Goal: Transaction & Acquisition: Obtain resource

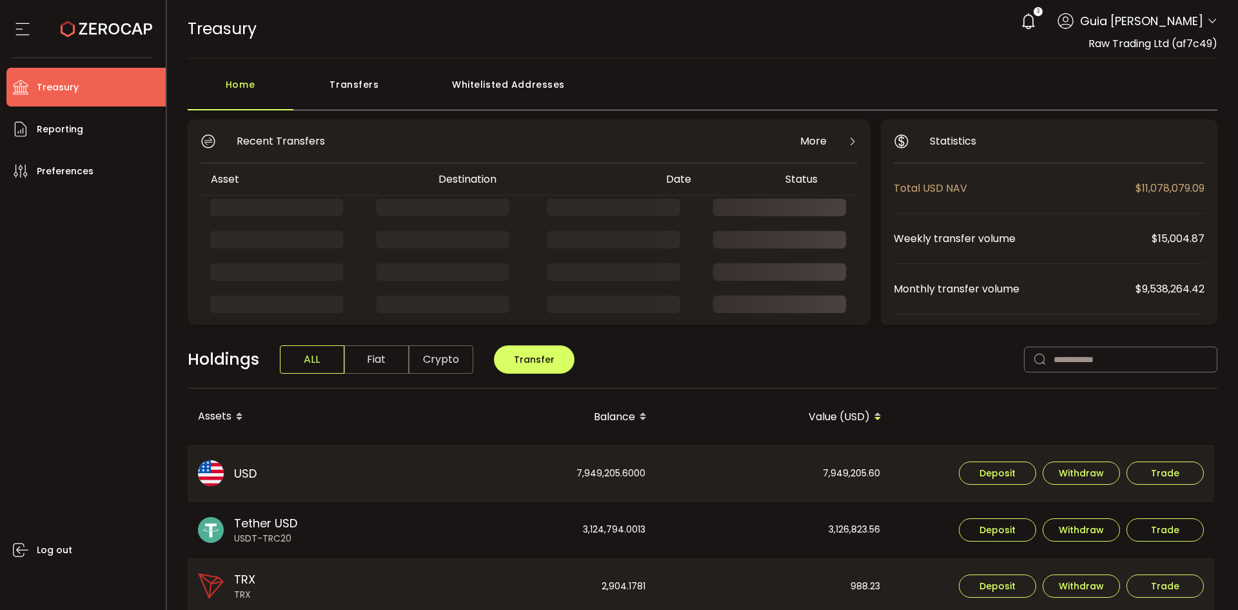
click at [1209, 25] on icon at bounding box center [1212, 21] width 10 height 10
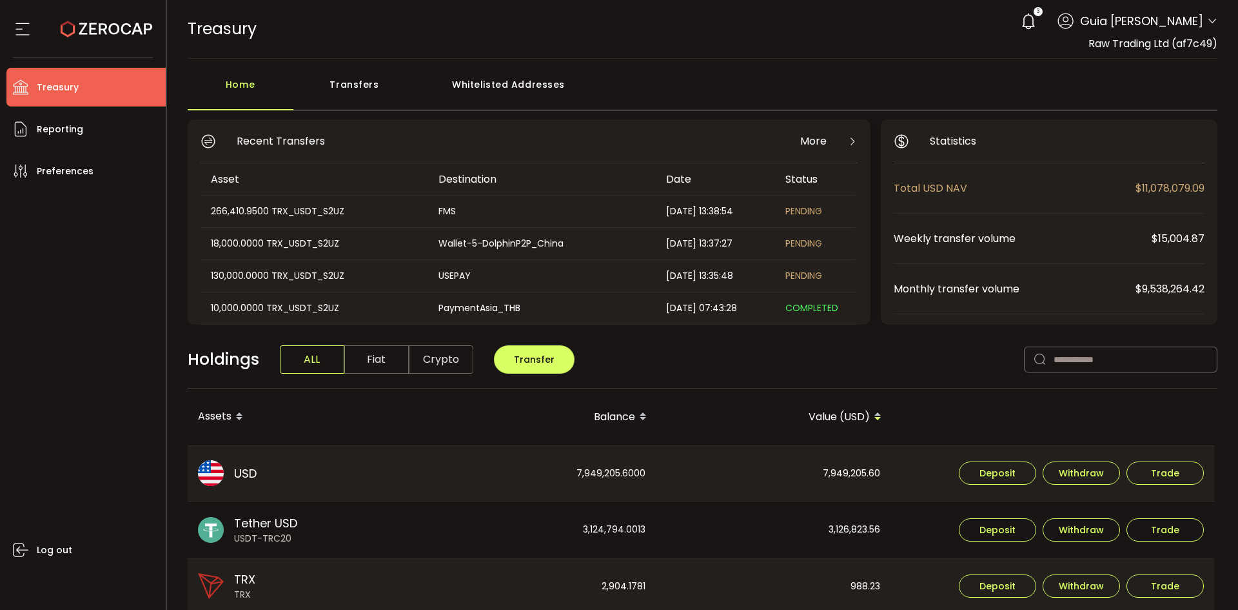
click at [777, 65] on main "Home Transfers Whitelisted Addresses Recent Transfers More Asset Destination Da…" at bounding box center [703, 563] width 1072 height 1009
click at [366, 87] on div "Transfers" at bounding box center [354, 91] width 123 height 39
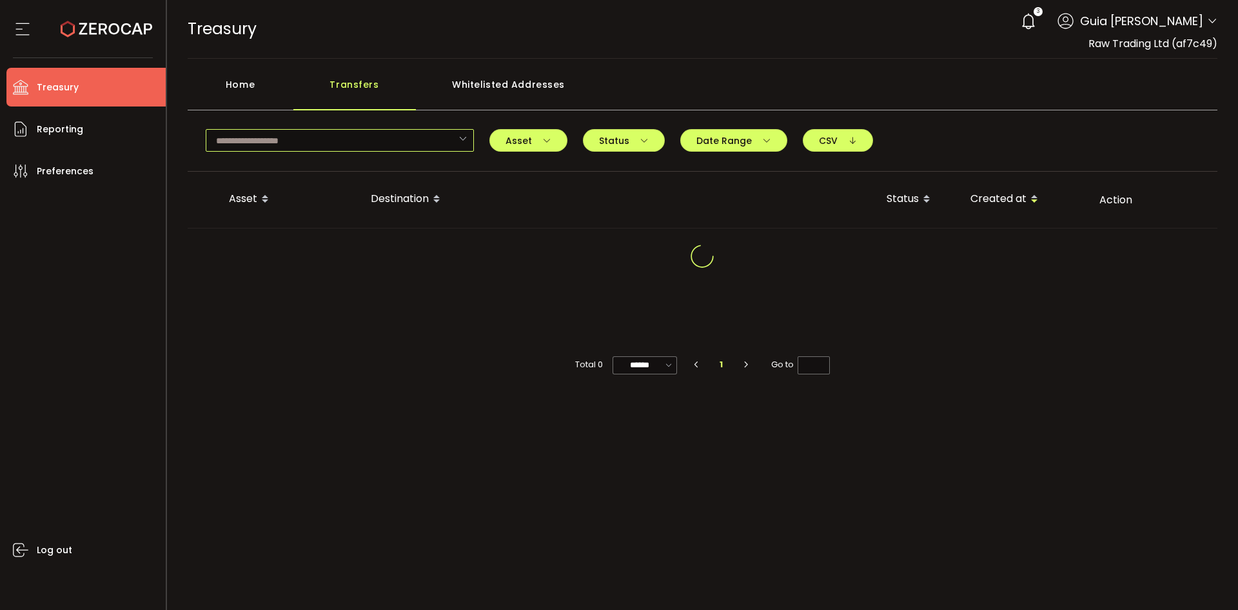
click at [353, 136] on input "text" at bounding box center [340, 140] width 268 height 23
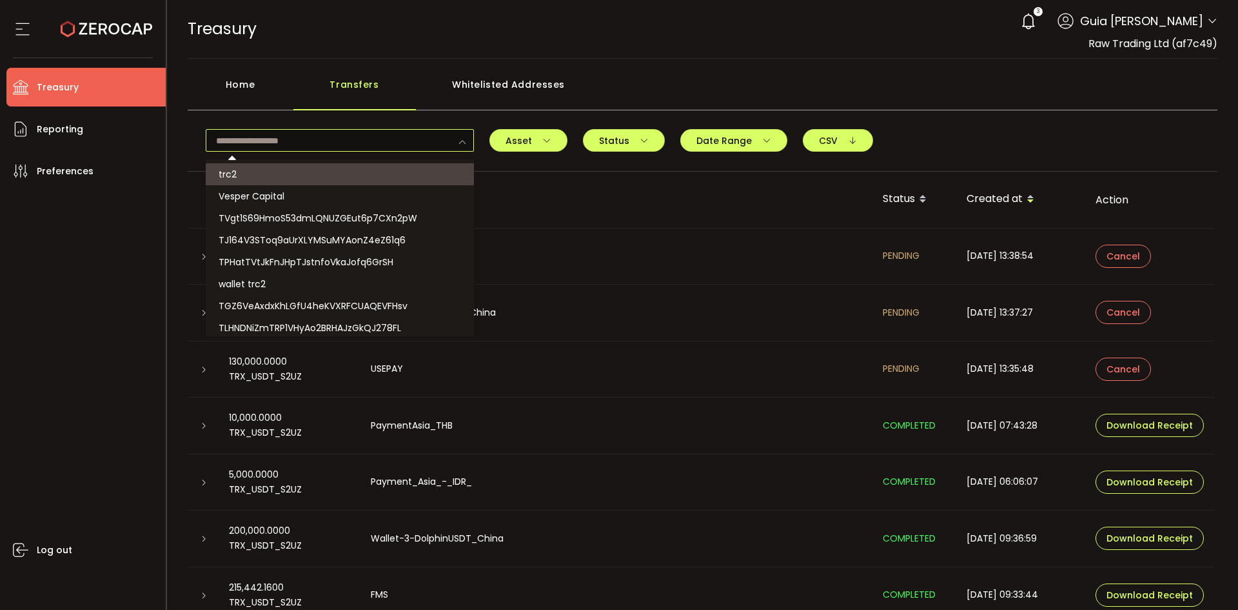
click at [303, 136] on input "text" at bounding box center [340, 140] width 268 height 23
paste input "**********"
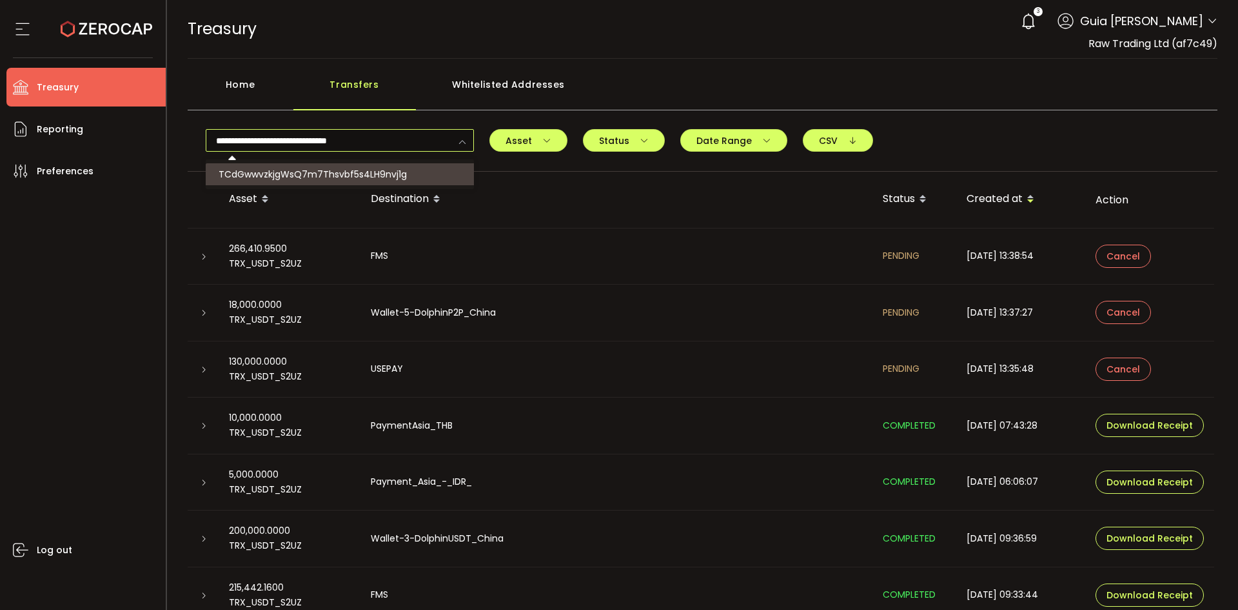
type input "**********"
click at [419, 174] on li "TCdGwwvzkjgWsQ7m7Thsvbf5s4LH9nvj1g" at bounding box center [342, 174] width 272 height 22
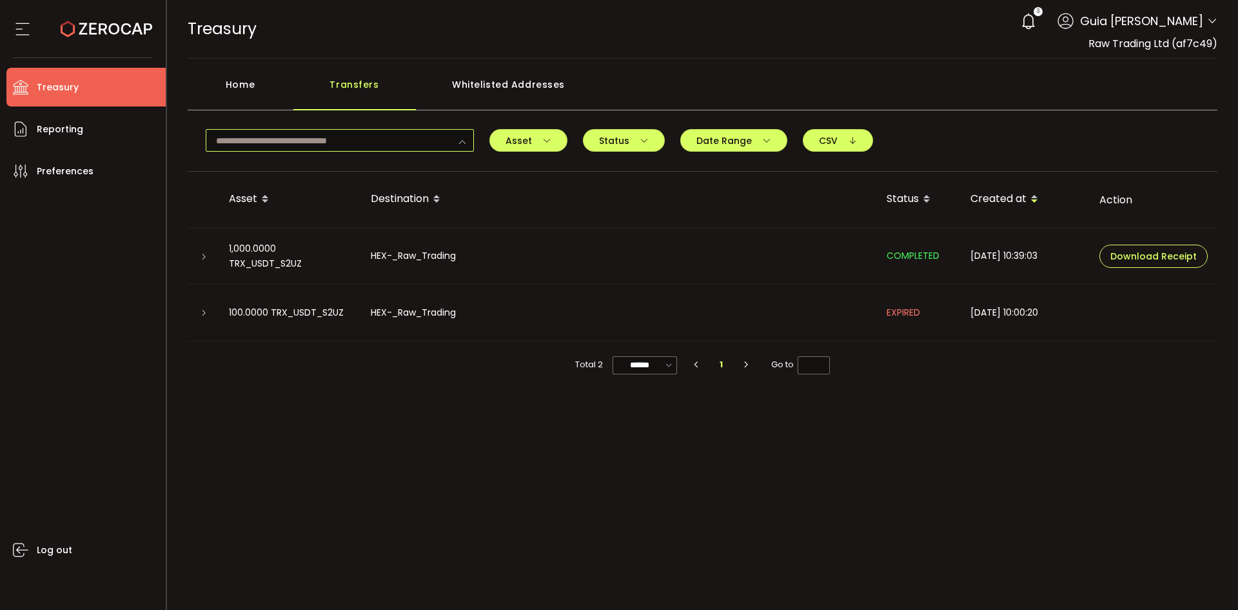
scroll to position [660, 0]
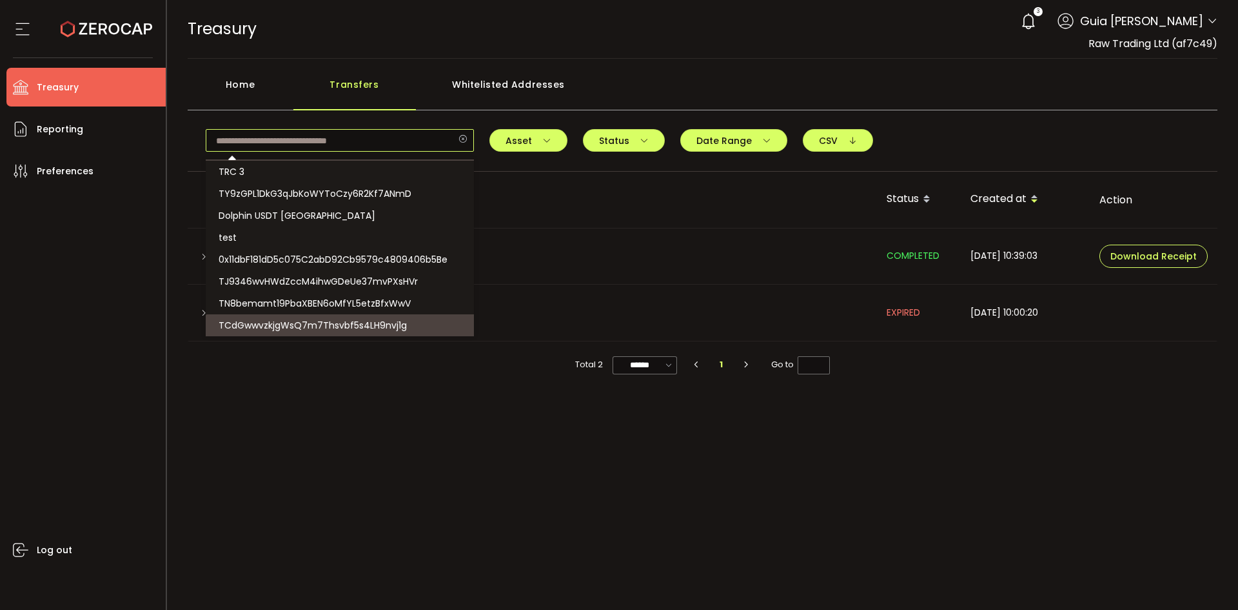
click at [345, 141] on input "text" at bounding box center [340, 140] width 268 height 23
type input "**********"
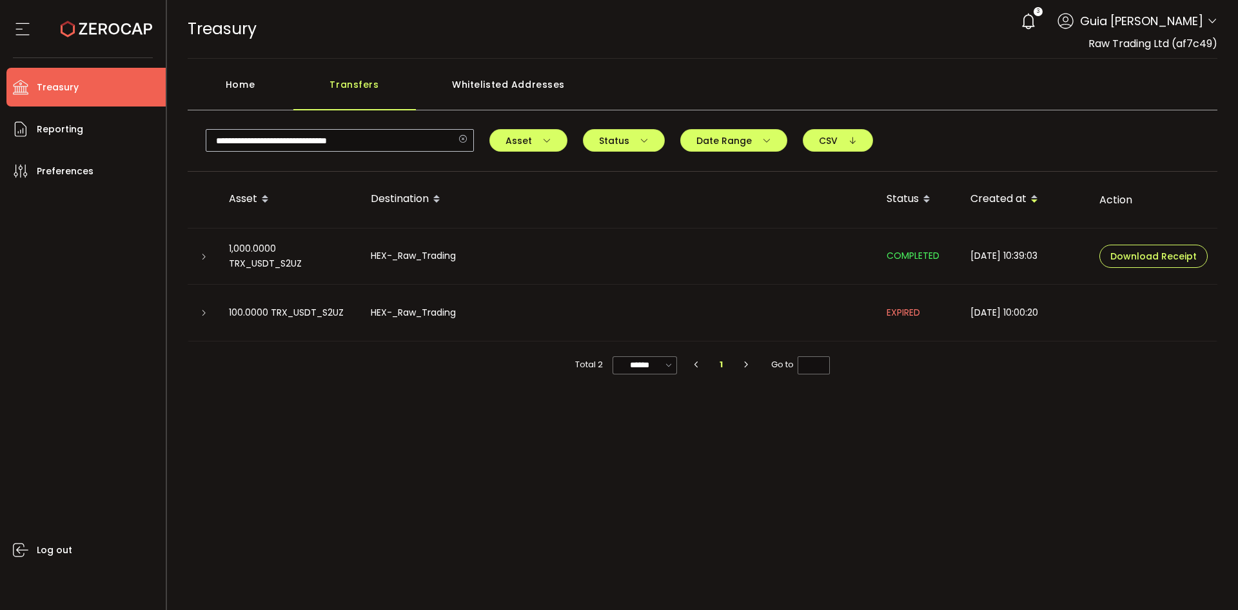
click at [461, 141] on icon at bounding box center [463, 140] width 16 height 23
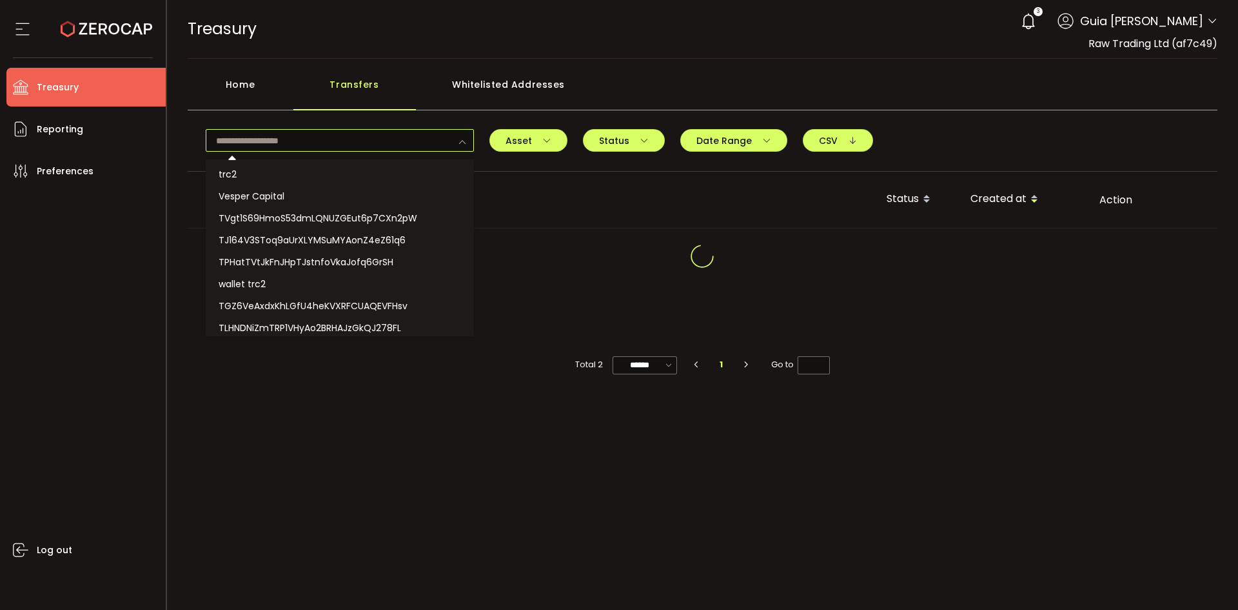
click at [336, 143] on input "text" at bounding box center [340, 140] width 268 height 23
paste input "**********"
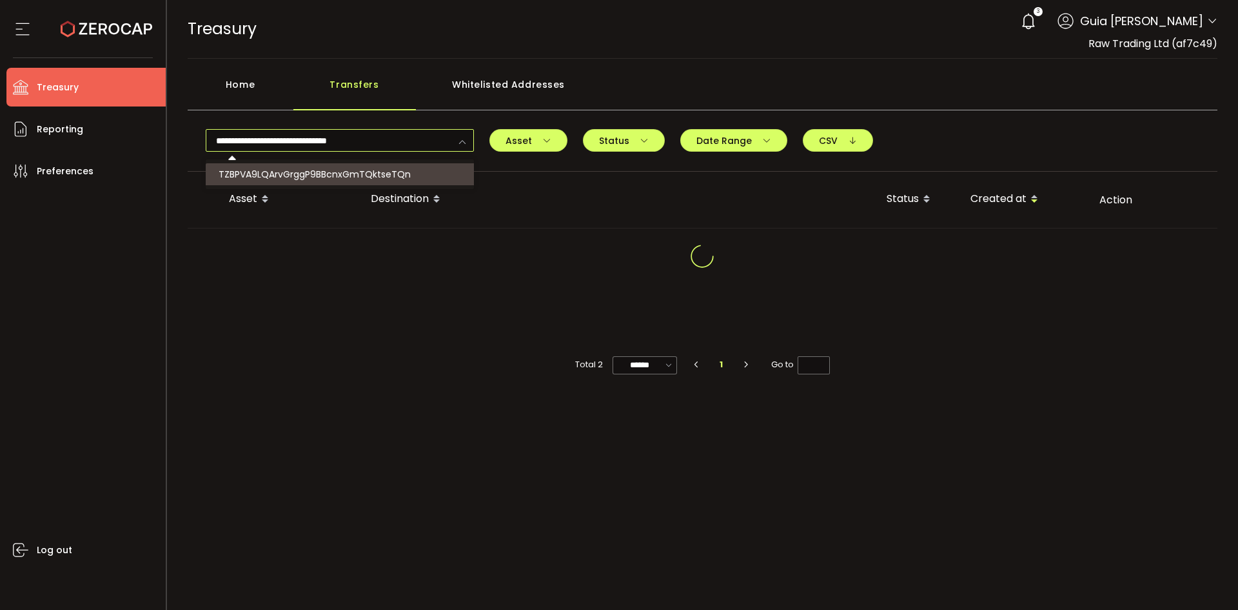
type input "**********"
click at [347, 177] on span "TZBPVA9LQArvGrggP9BBcnxGmTQktseTQn" at bounding box center [315, 174] width 192 height 13
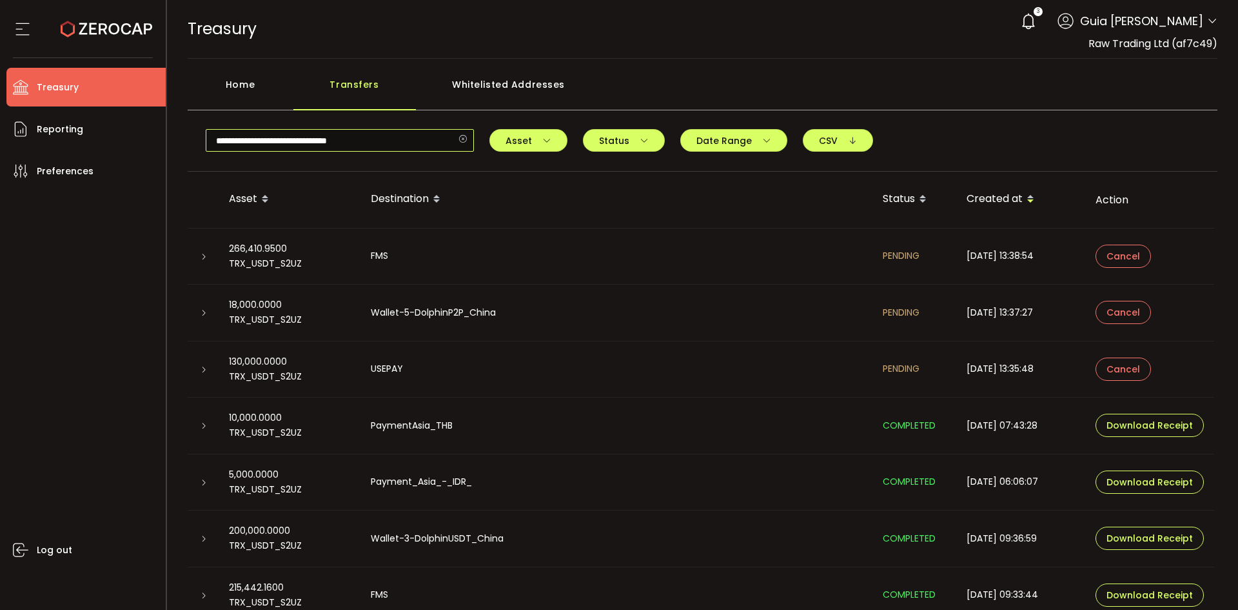
click at [367, 132] on input "**********" at bounding box center [340, 140] width 268 height 23
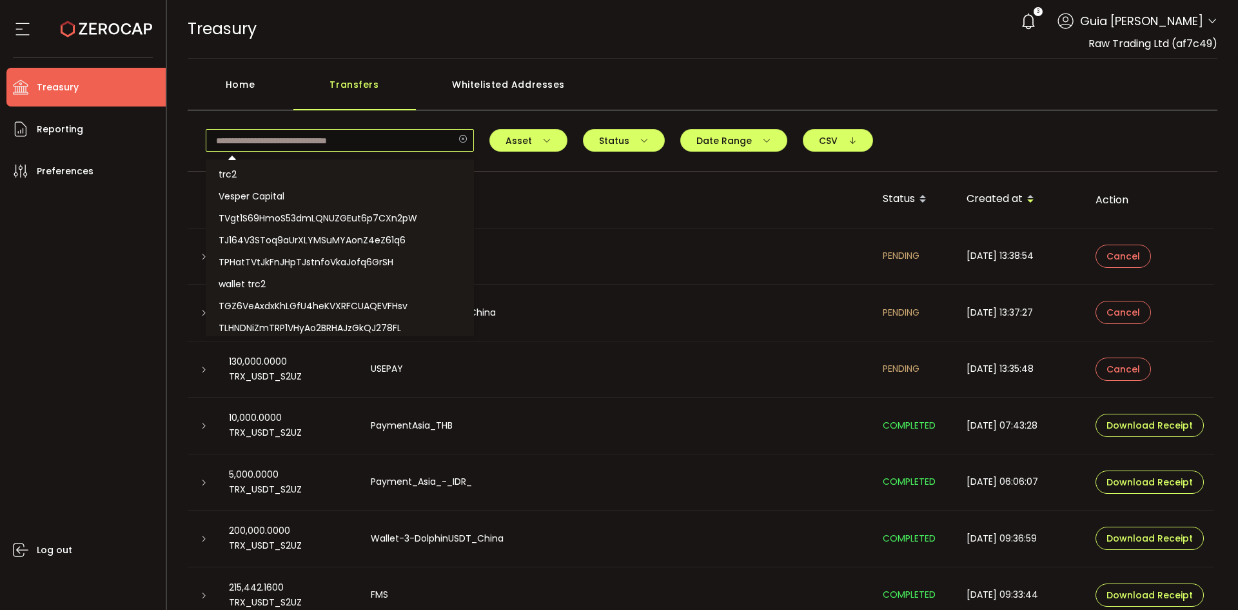
scroll to position [353, 0]
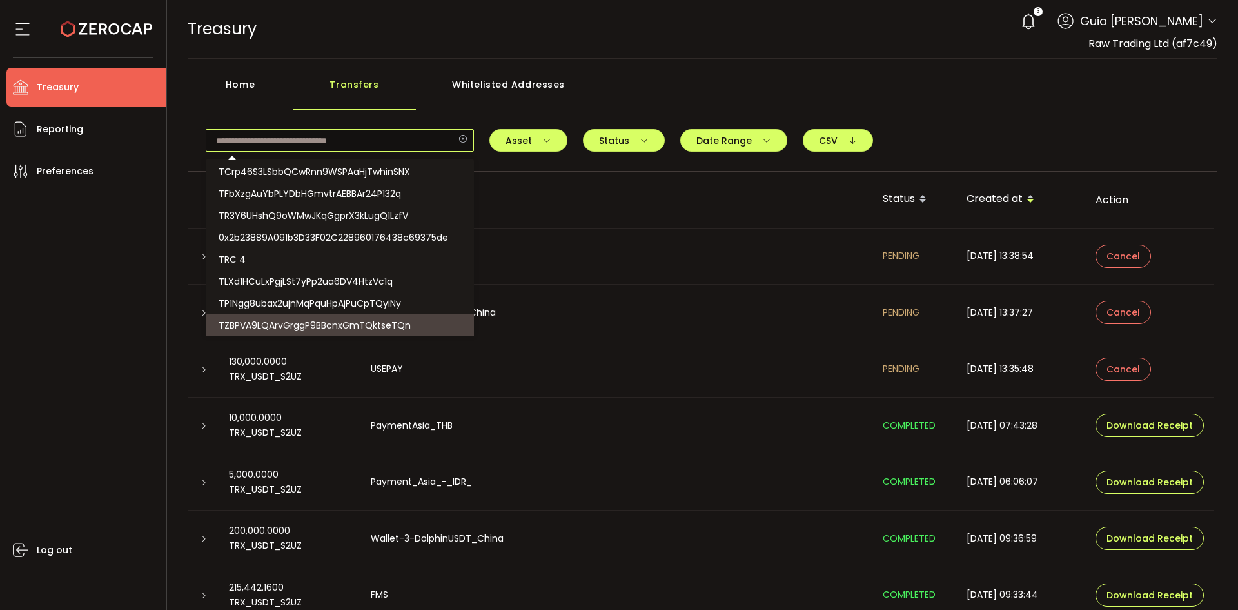
click at [464, 137] on icon at bounding box center [463, 140] width 16 height 23
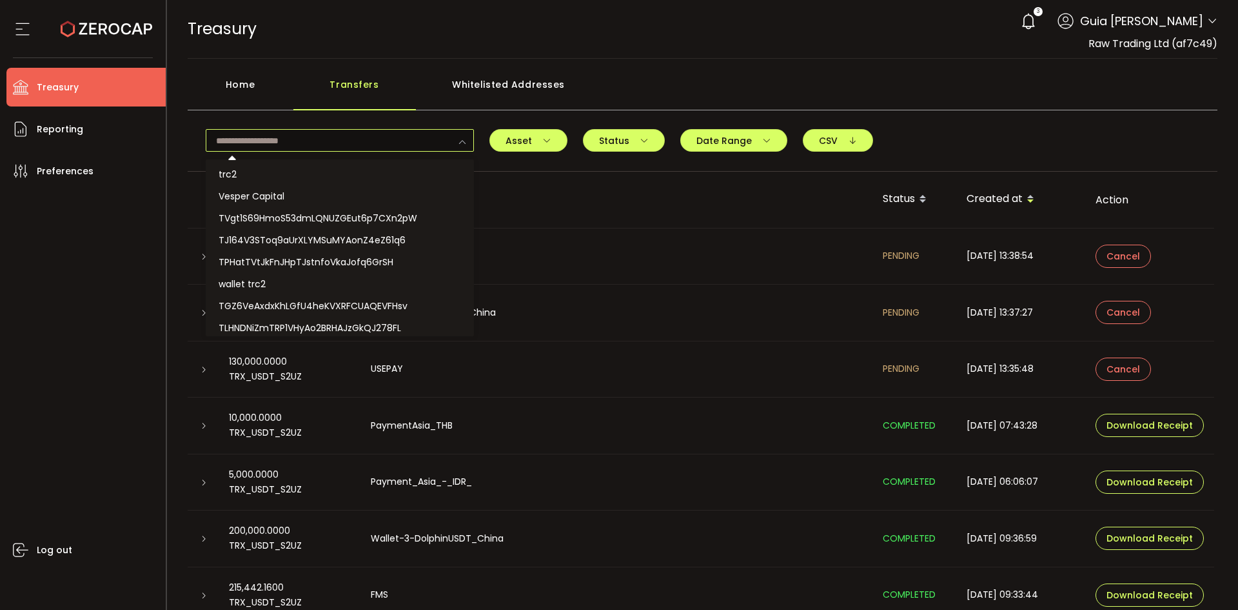
click at [286, 137] on input "text" at bounding box center [340, 140] width 268 height 23
paste input "**********"
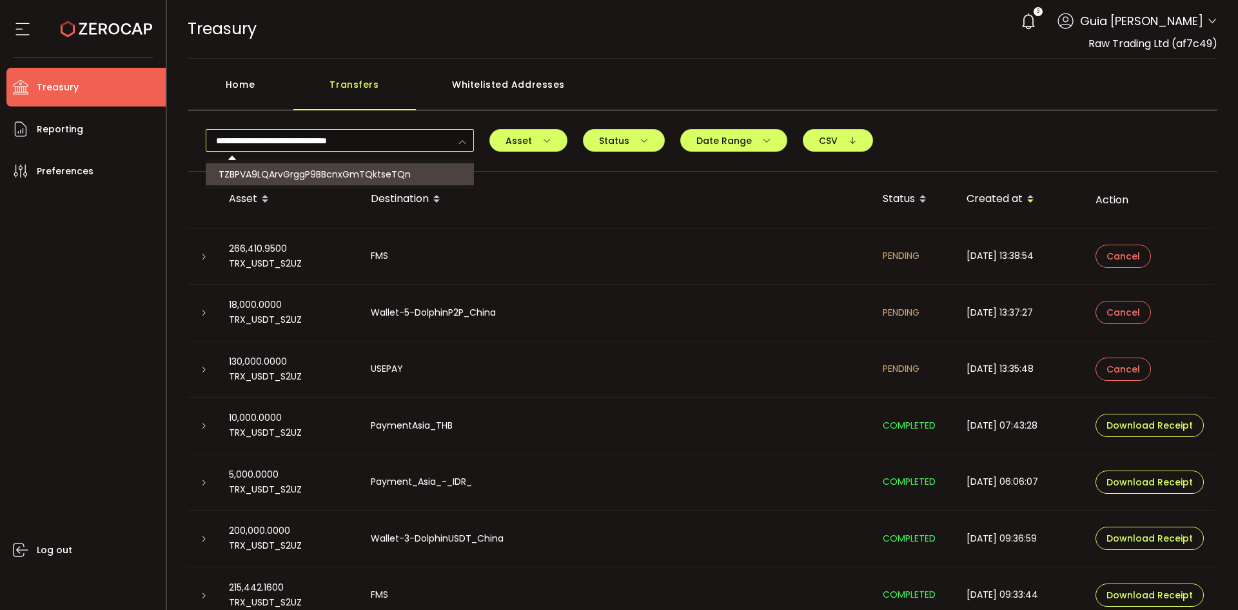
type input "**********"
click at [291, 177] on span "TZBPVA9LQArvGrggP9BBcnxGmTQktseTQn" at bounding box center [315, 174] width 192 height 13
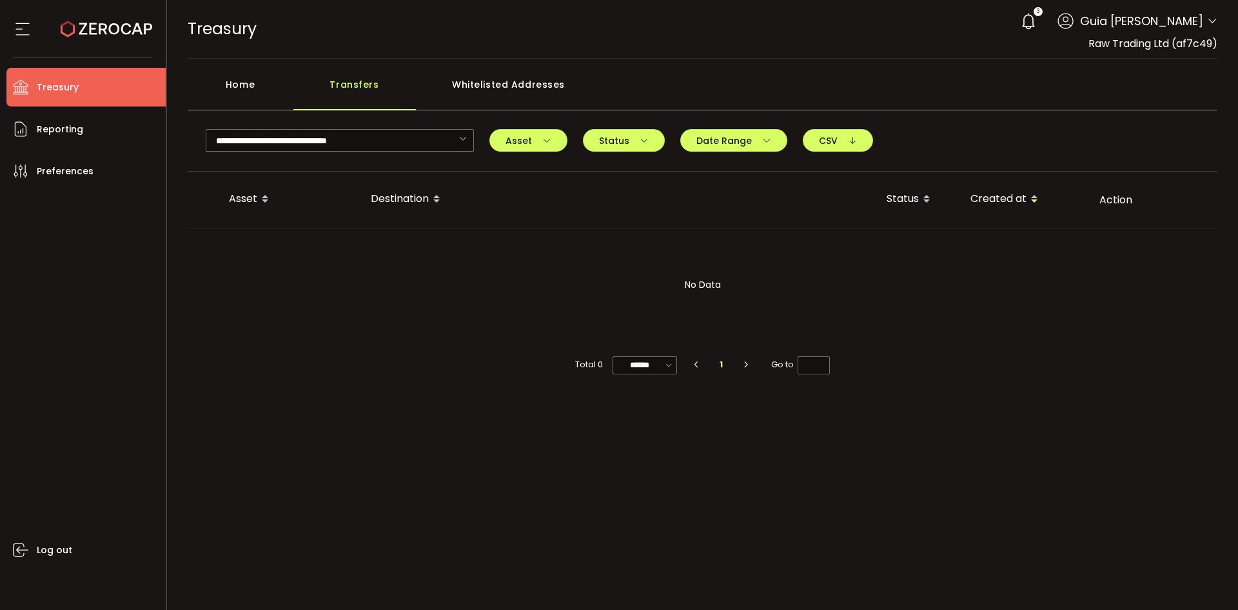
click at [54, 293] on div "Log out" at bounding box center [85, 395] width 159 height 410
click at [243, 85] on div "Home" at bounding box center [241, 91] width 106 height 39
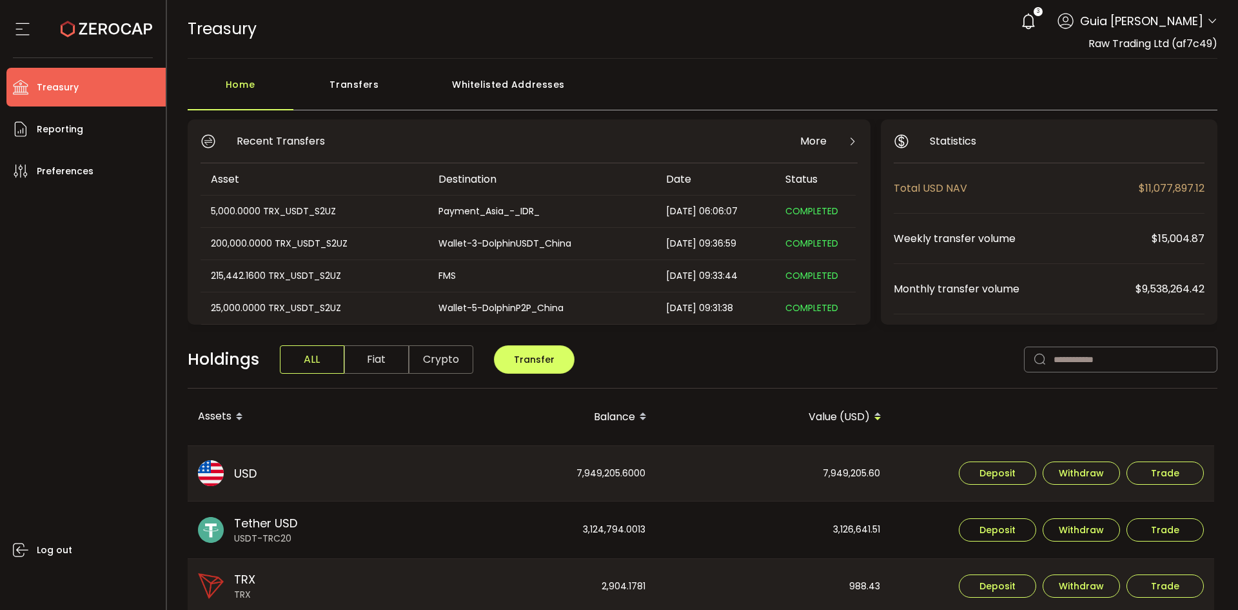
scroll to position [193, 0]
click at [368, 81] on div "Transfers" at bounding box center [354, 91] width 123 height 39
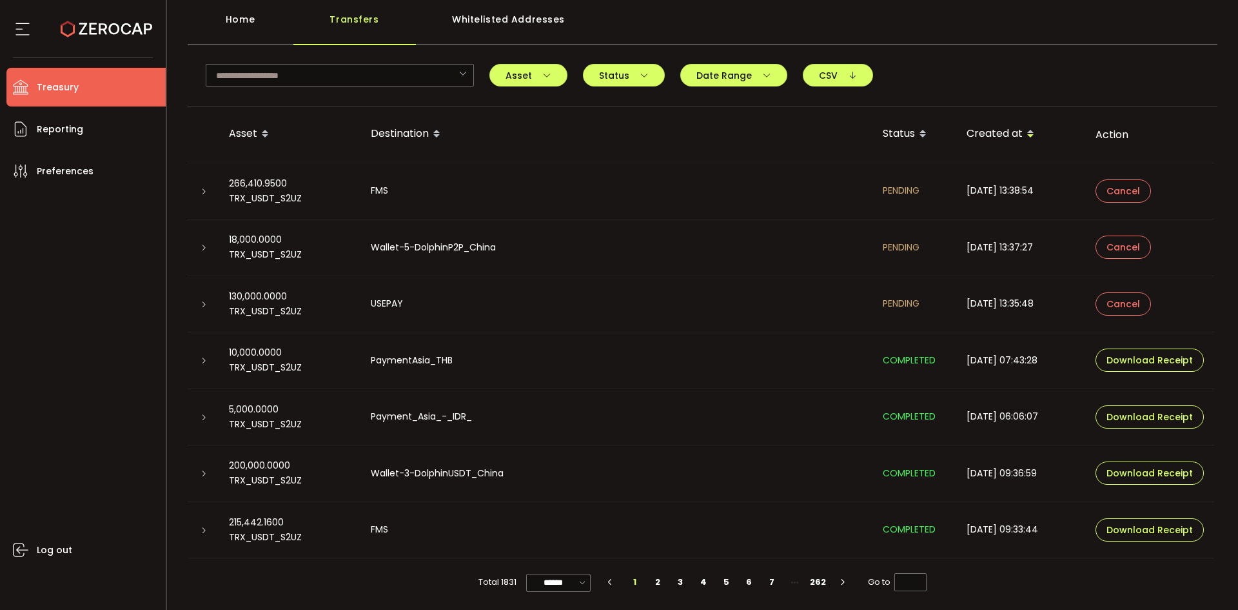
scroll to position [68, 0]
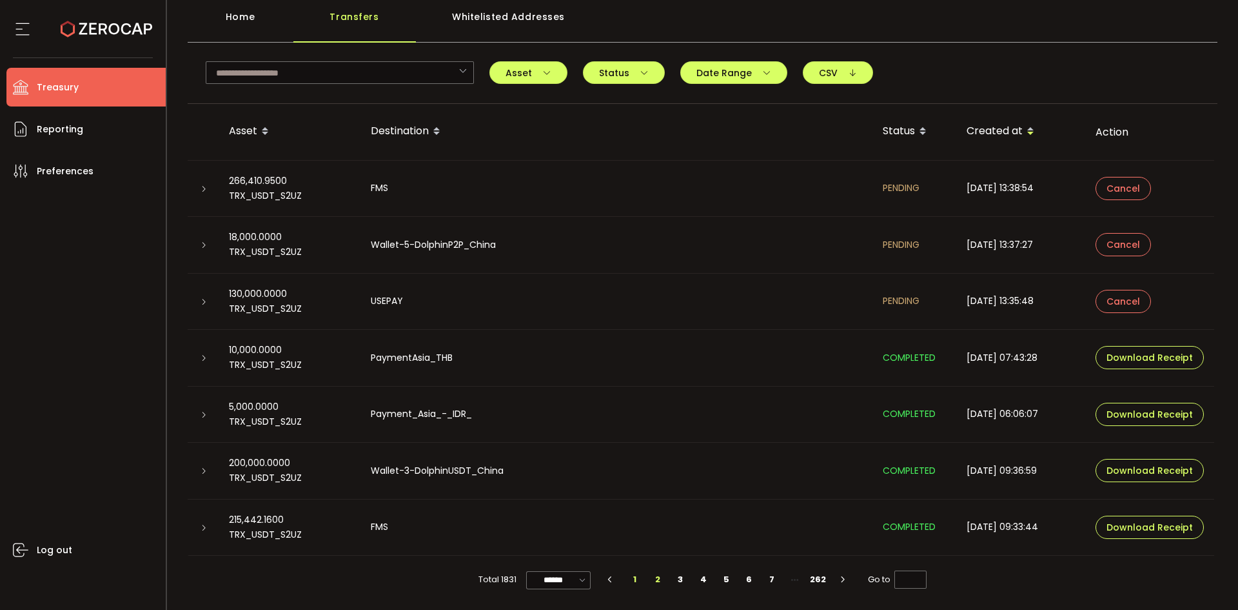
click at [650, 579] on li "2" at bounding box center [657, 579] width 23 height 18
type input "*"
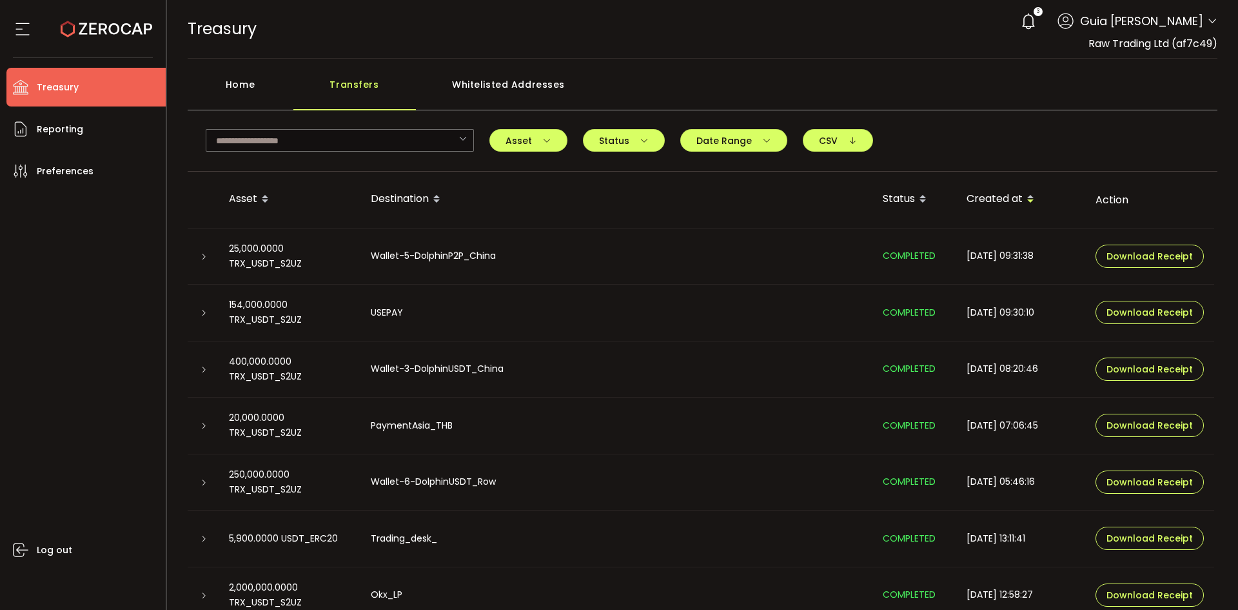
click at [248, 88] on div "Home" at bounding box center [241, 91] width 106 height 39
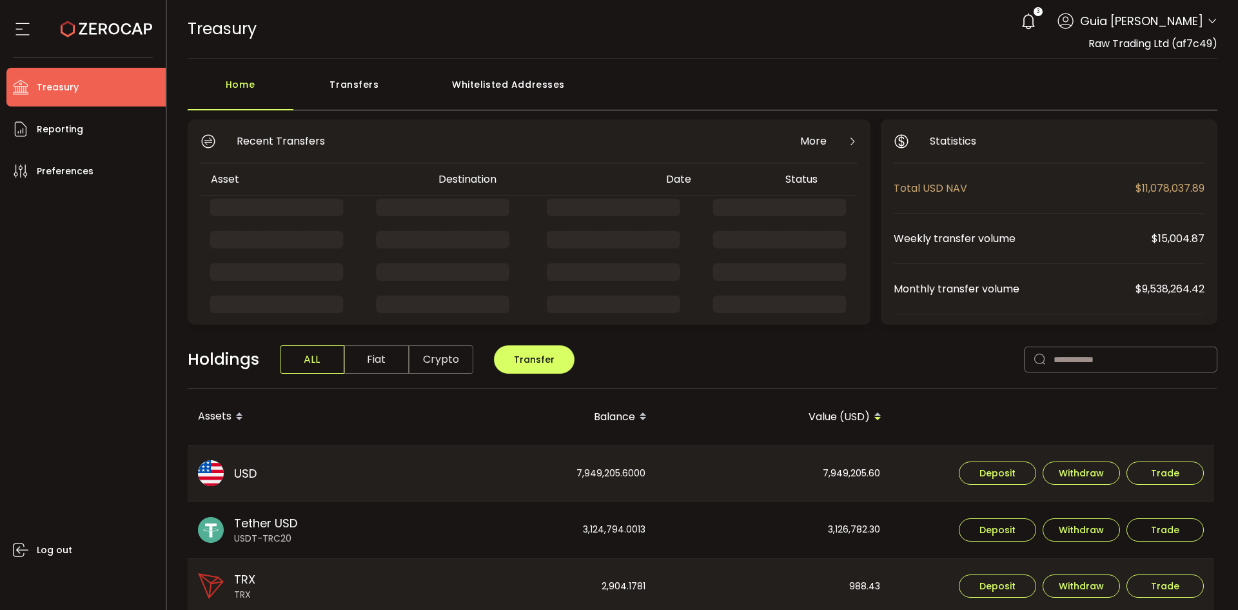
click at [355, 72] on div "Transfers" at bounding box center [354, 91] width 123 height 39
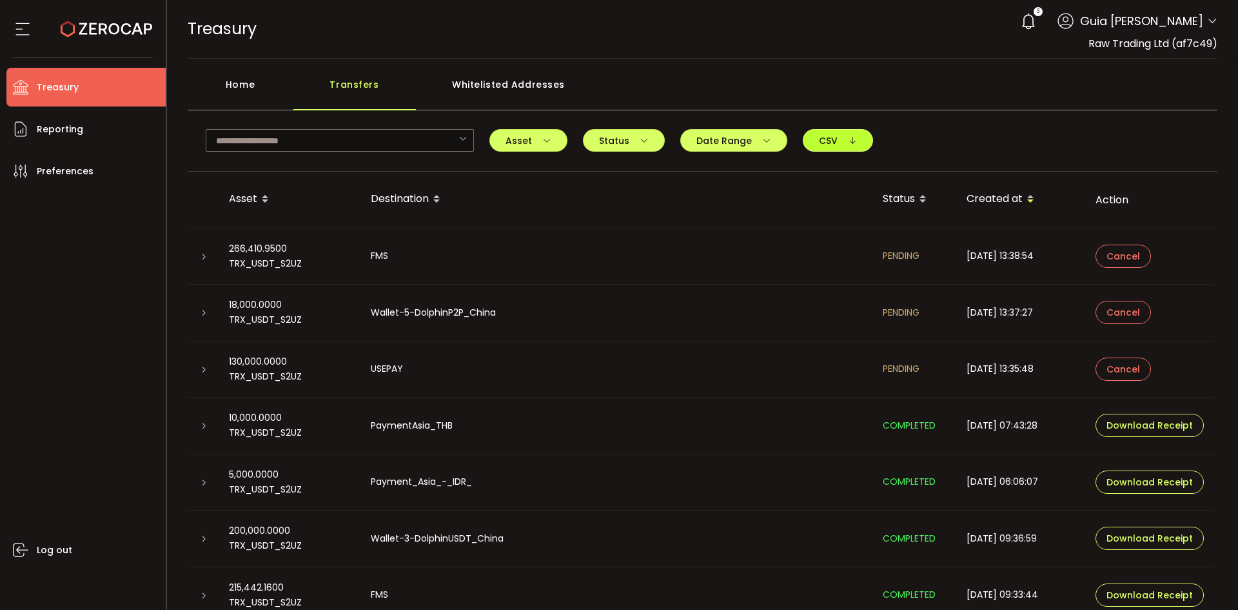
click at [819, 137] on span "CSV" at bounding box center [838, 140] width 38 height 9
click at [502, 76] on div "Whitelisted Addresses" at bounding box center [509, 91] width 186 height 39
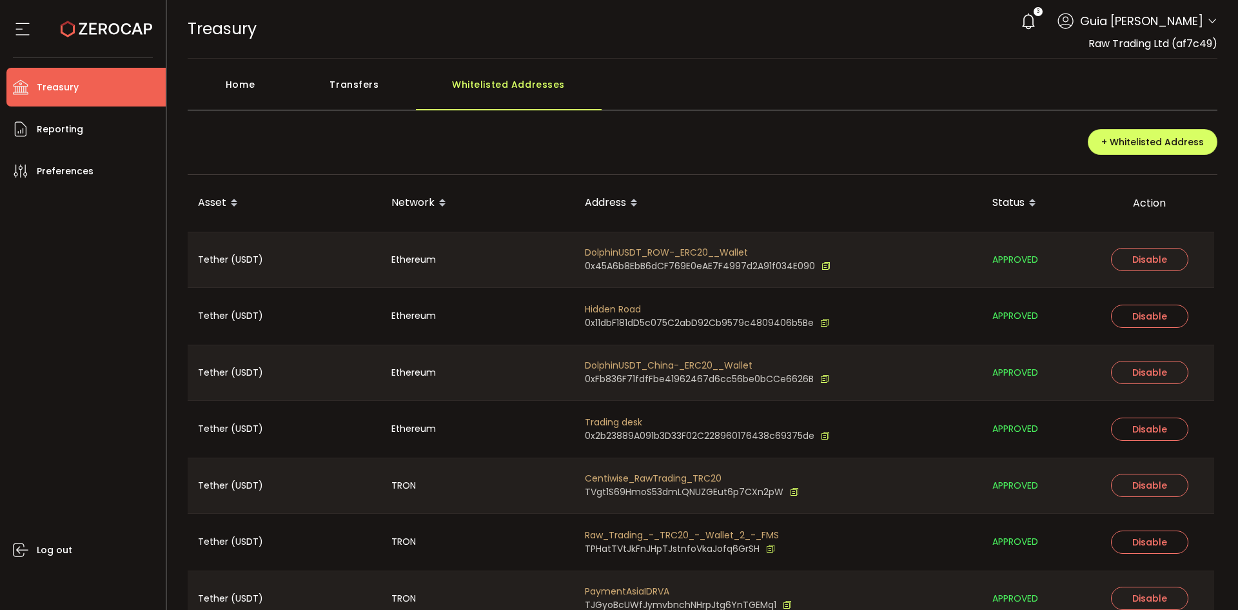
click at [239, 75] on div "Home" at bounding box center [241, 91] width 106 height 39
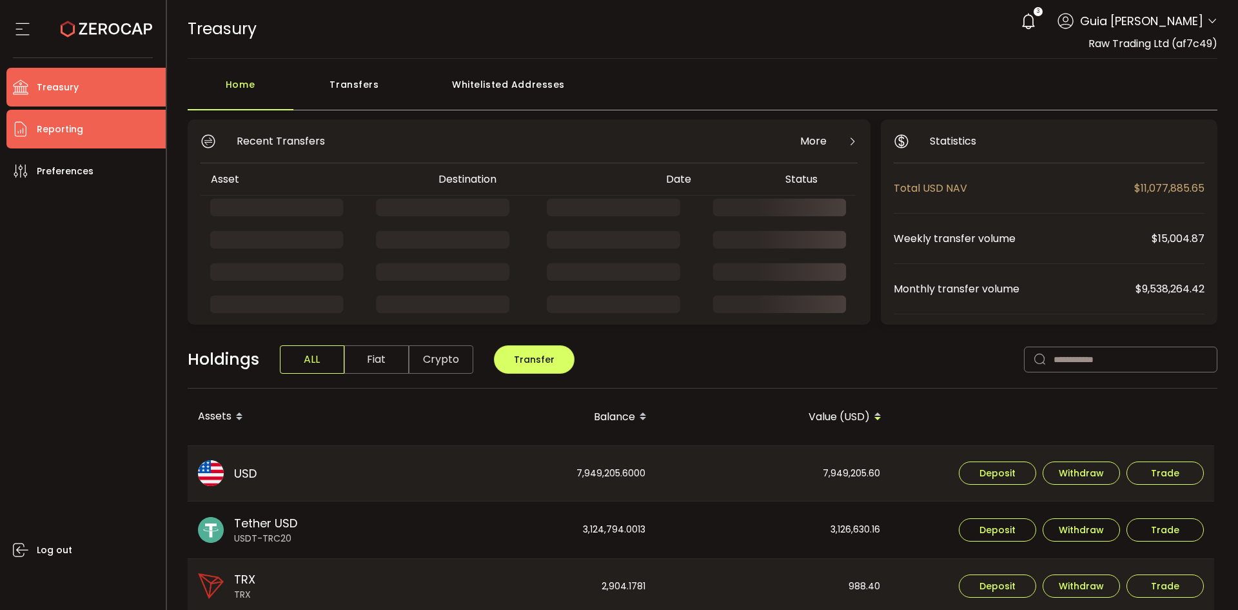
click at [57, 137] on span "Reporting" at bounding box center [60, 129] width 46 height 19
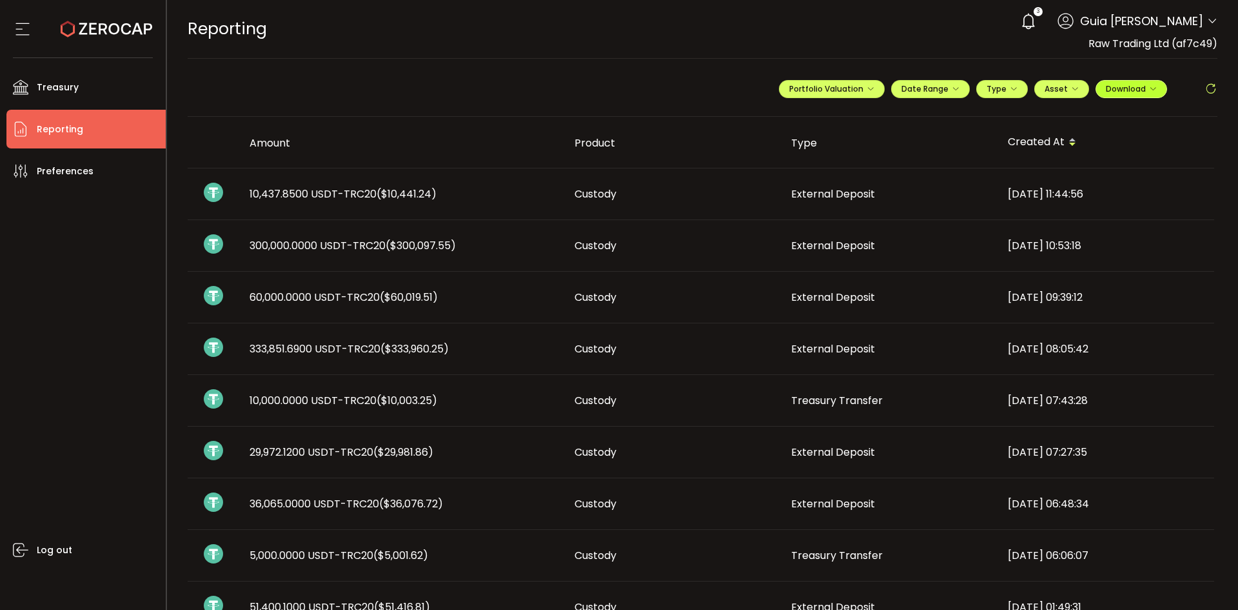
click at [1123, 86] on span "Download" at bounding box center [1131, 88] width 51 height 11
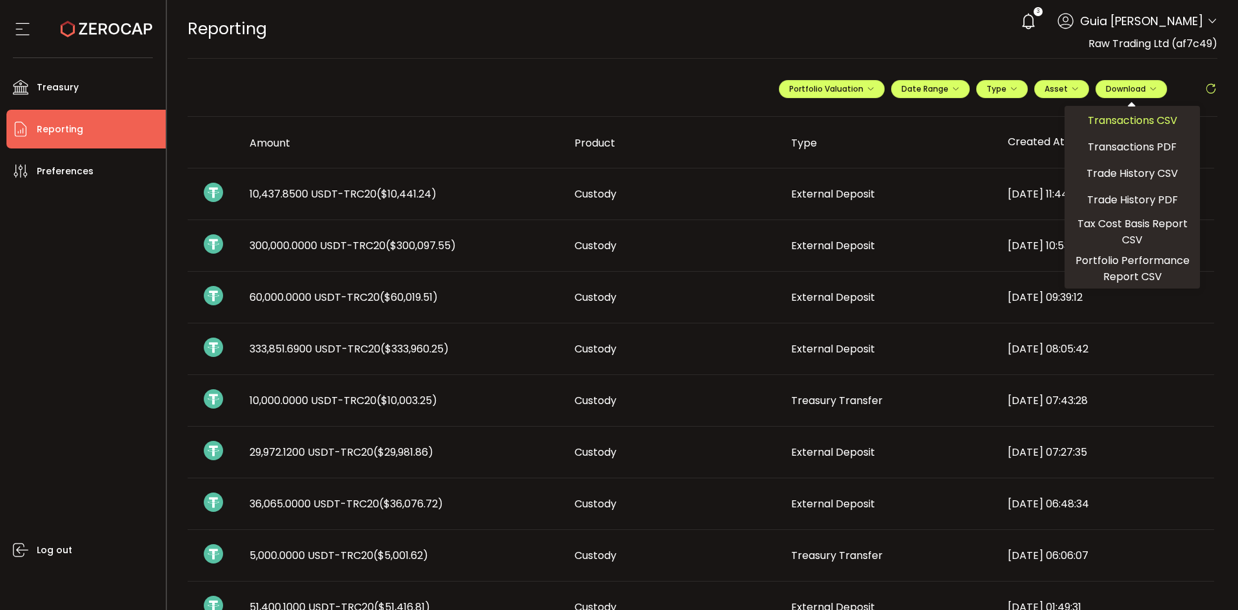
click at [1153, 123] on span "Transactions CSV" at bounding box center [1133, 120] width 90 height 16
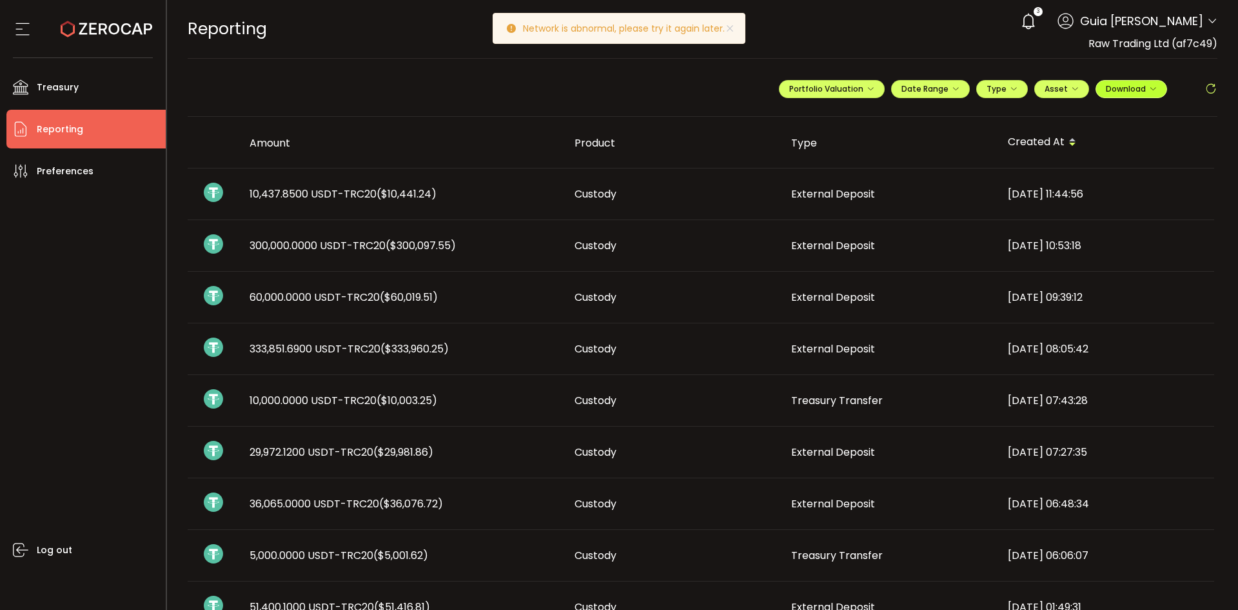
click at [1129, 84] on span "Download" at bounding box center [1131, 88] width 51 height 11
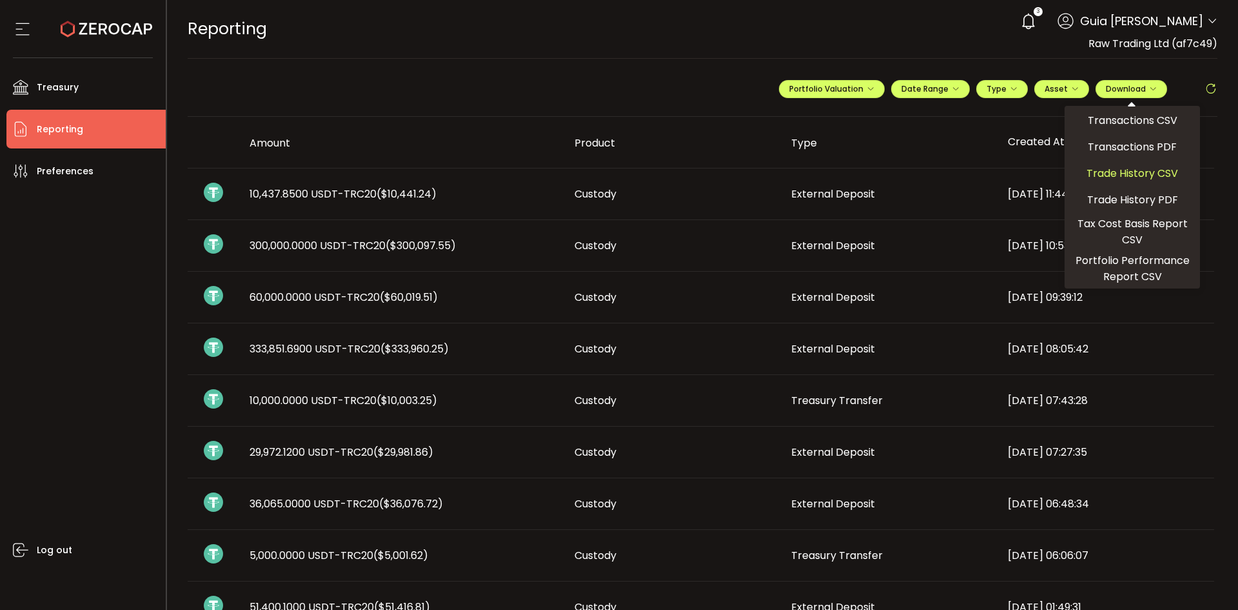
click at [1153, 173] on span "Trade History CSV" at bounding box center [1133, 173] width 92 height 16
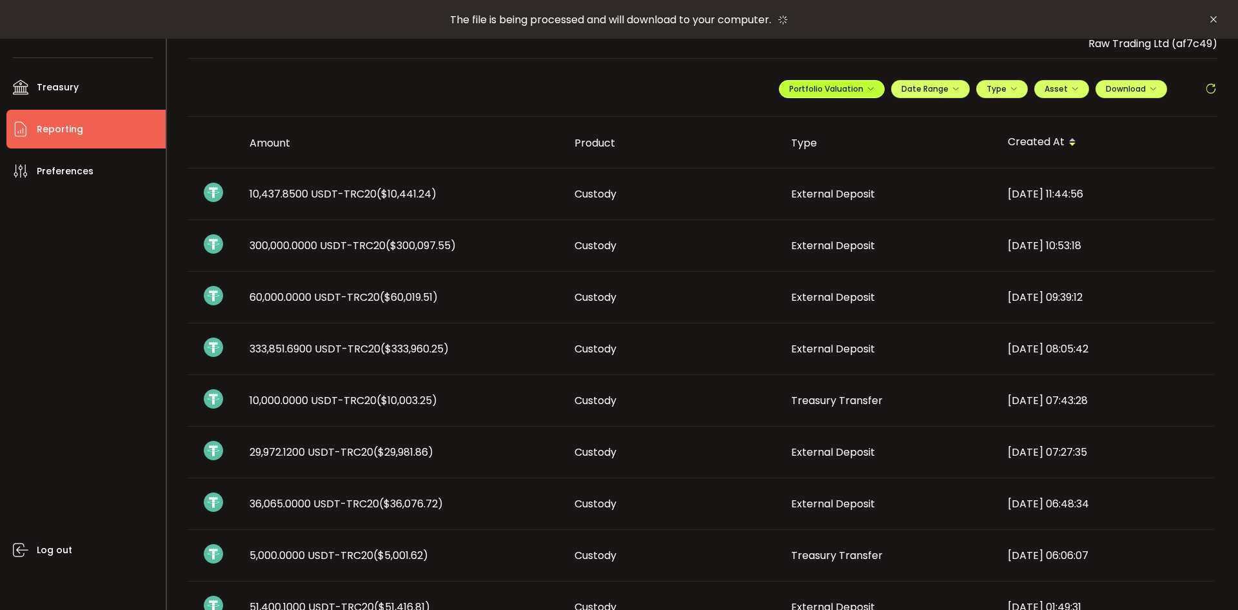
click at [855, 84] on span "Portfolio Valuation" at bounding box center [831, 88] width 85 height 11
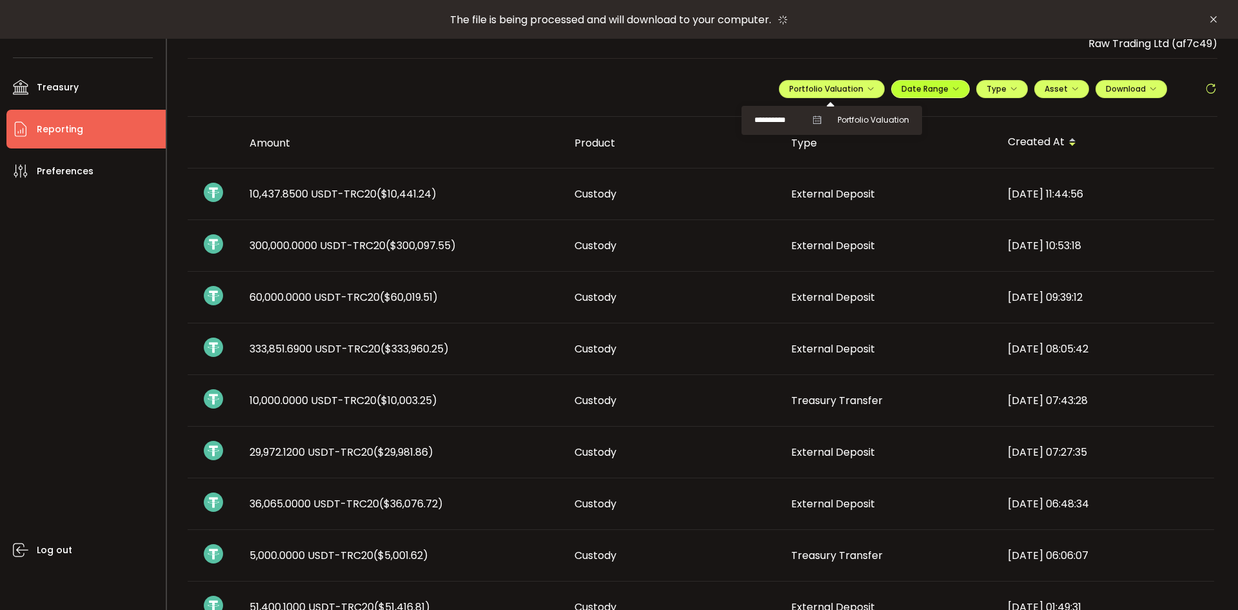
click at [907, 86] on span "Date Range" at bounding box center [931, 88] width 58 height 11
click at [846, 114] on icon at bounding box center [846, 115] width 16 height 13
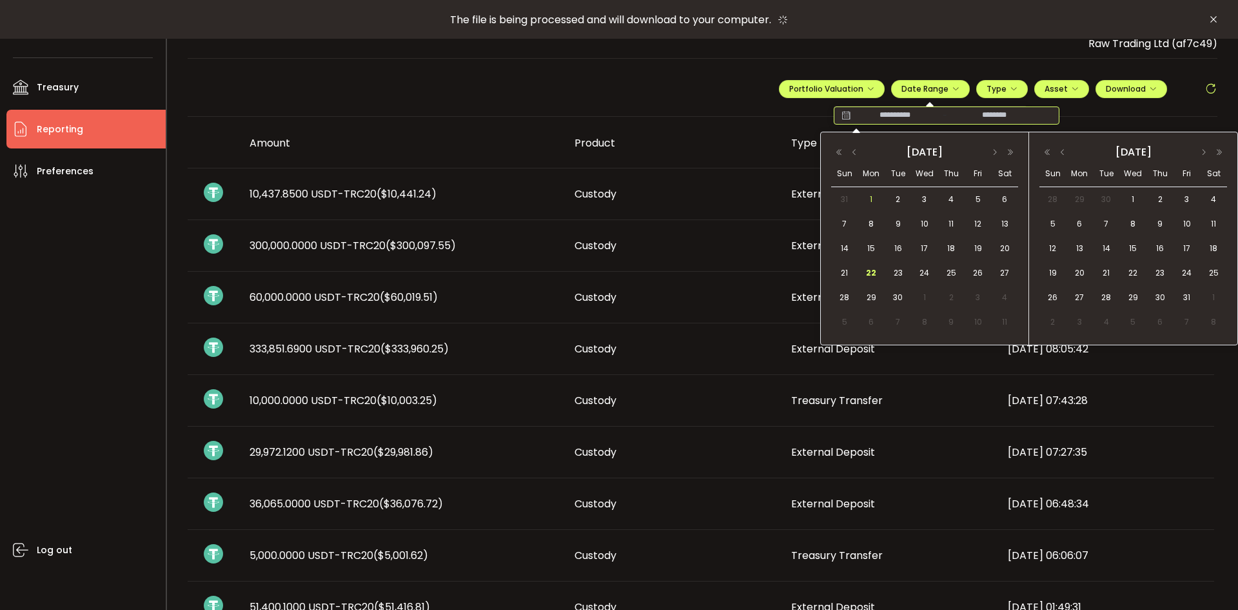
click at [875, 199] on span "1" at bounding box center [871, 199] width 15 height 15
click at [900, 300] on span "30" at bounding box center [898, 297] width 15 height 15
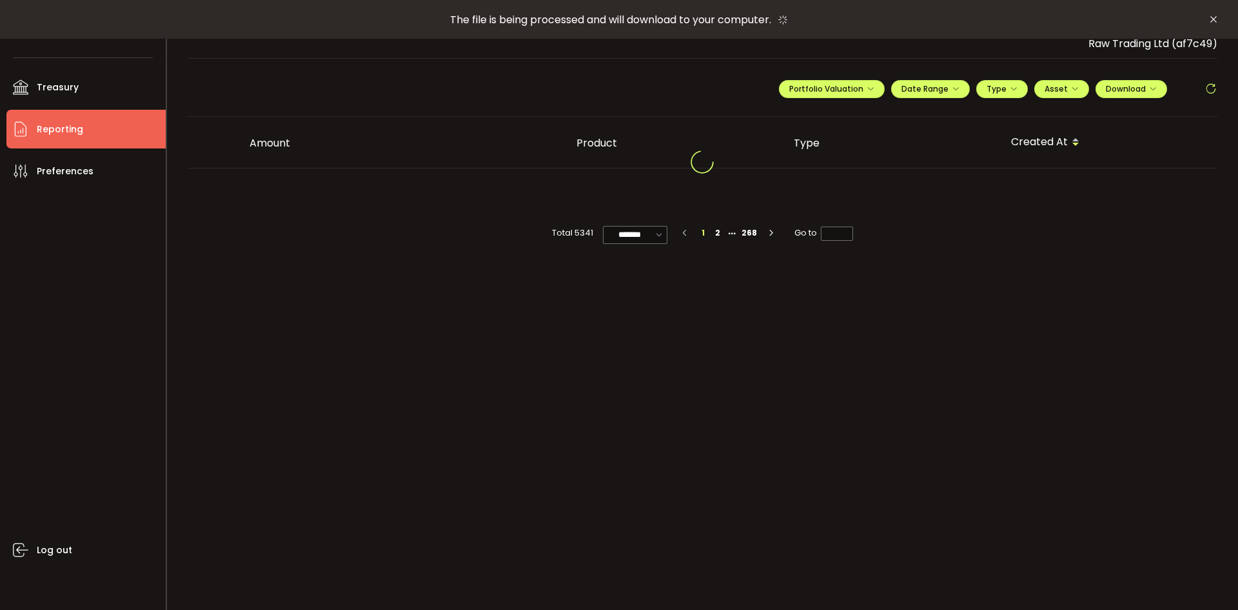
click at [680, 82] on div "**********" at bounding box center [703, 94] width 1031 height 45
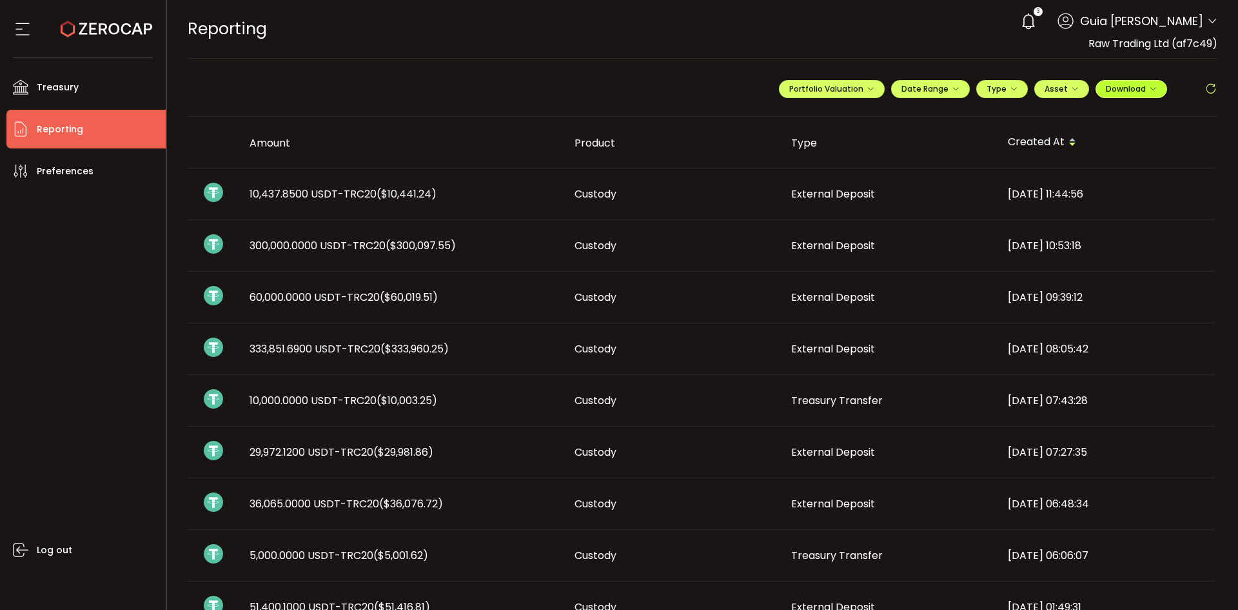
click at [1142, 80] on button "Download" at bounding box center [1132, 89] width 72 height 18
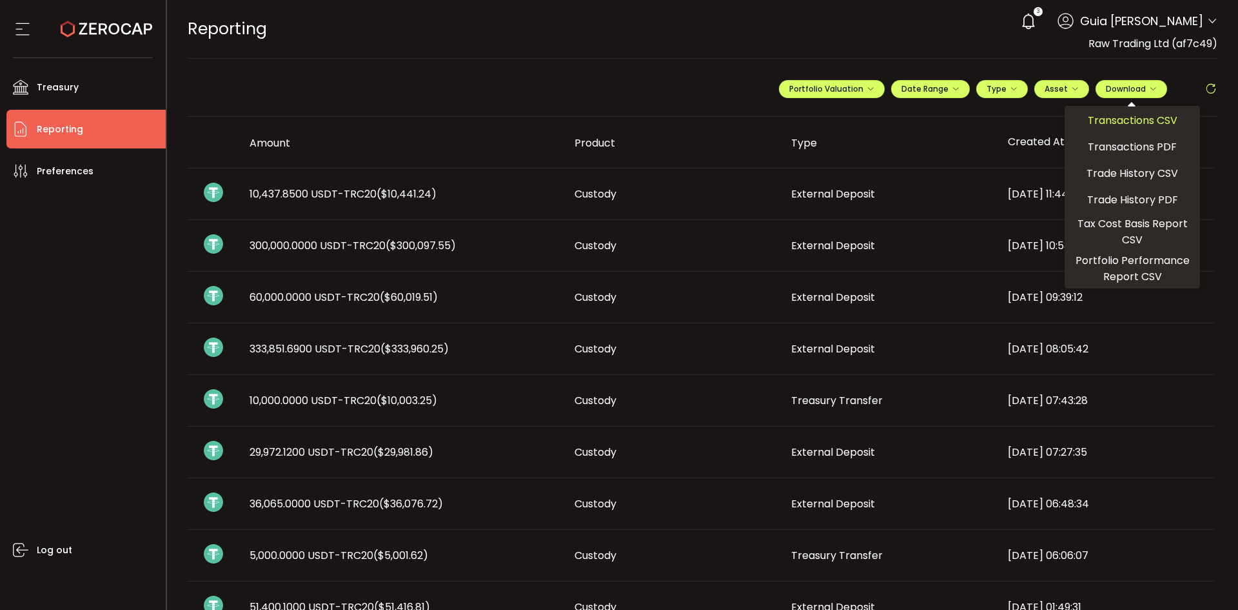
click at [1117, 117] on span "Transactions CSV" at bounding box center [1133, 120] width 90 height 16
